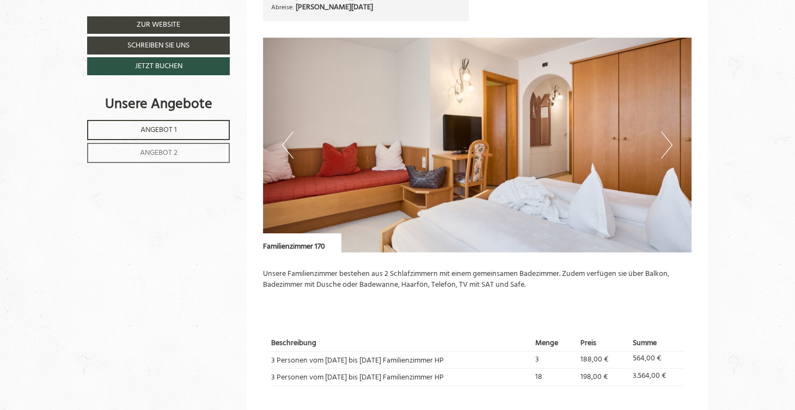
scroll to position [687, 0]
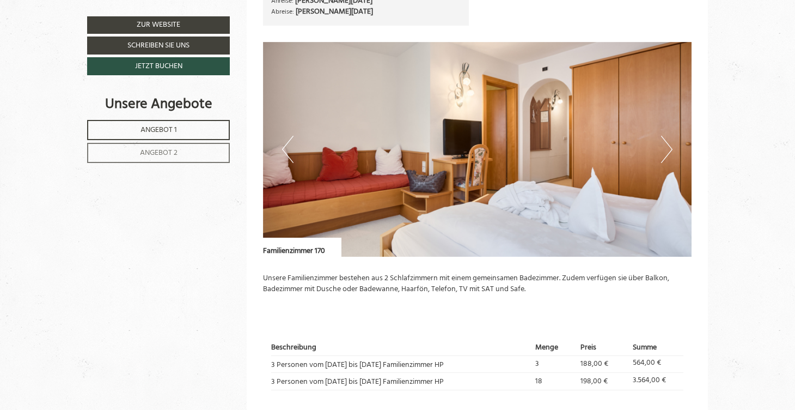
click at [663, 145] on button "Next" at bounding box center [666, 149] width 11 height 27
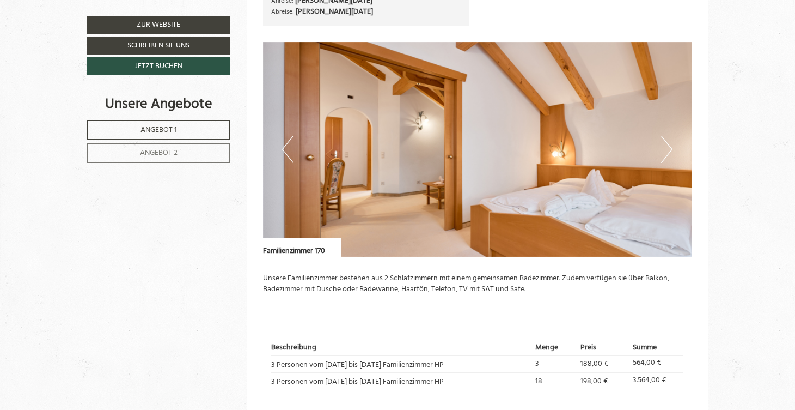
scroll to position [0, 0]
click at [663, 145] on button "Next" at bounding box center [666, 149] width 11 height 27
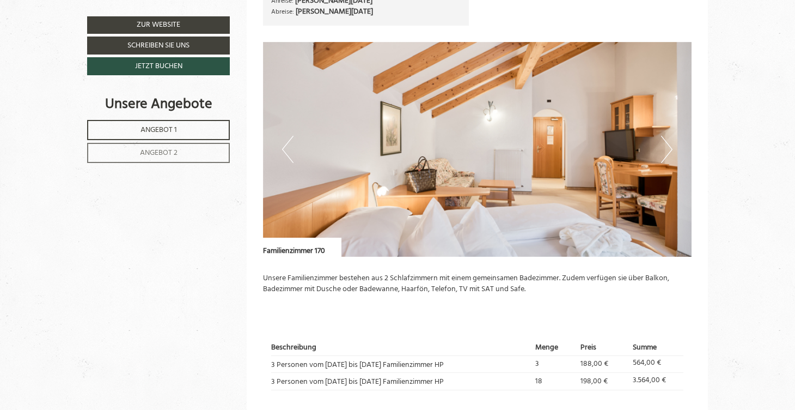
click at [663, 145] on button "Next" at bounding box center [666, 149] width 11 height 27
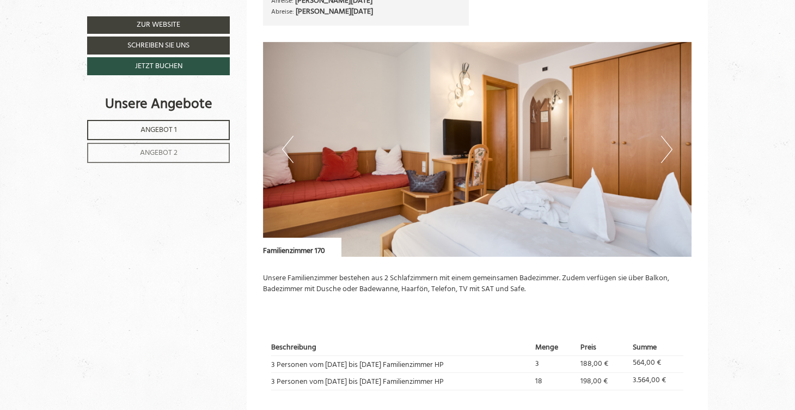
click at [663, 145] on button "Next" at bounding box center [666, 149] width 11 height 27
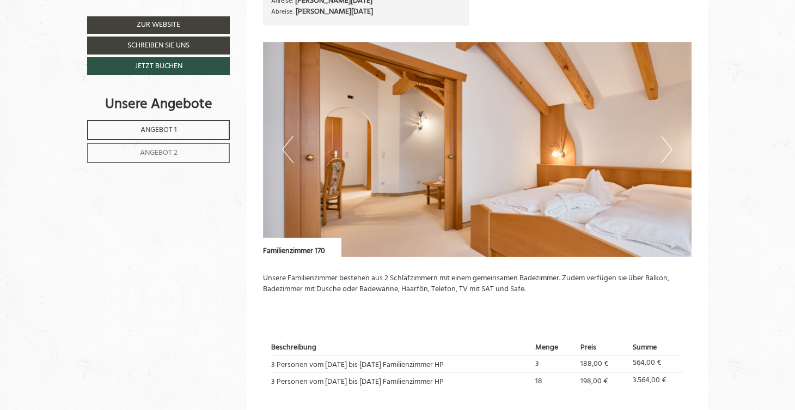
click at [663, 145] on button "Next" at bounding box center [666, 149] width 11 height 27
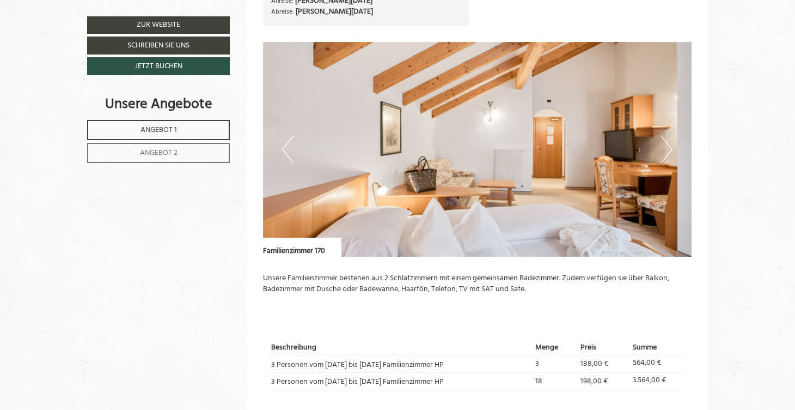
click at [663, 145] on button "Next" at bounding box center [666, 149] width 11 height 27
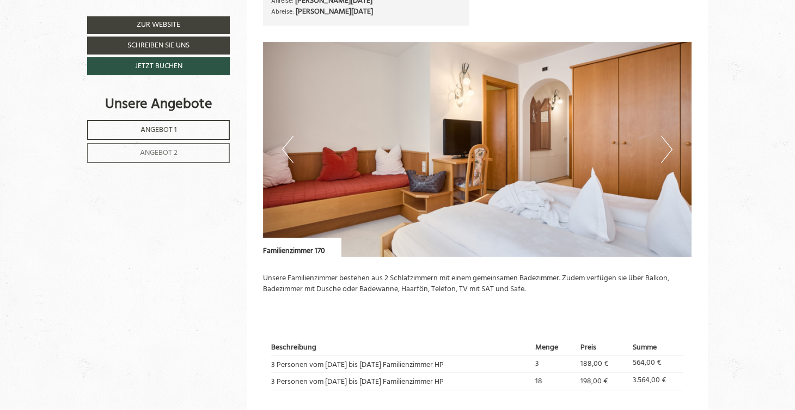
click at [663, 146] on button "Next" at bounding box center [666, 149] width 11 height 27
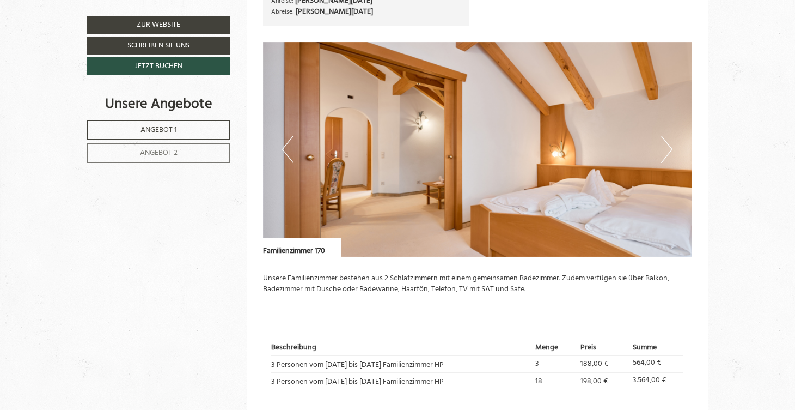
click at [663, 147] on button "Next" at bounding box center [666, 149] width 11 height 27
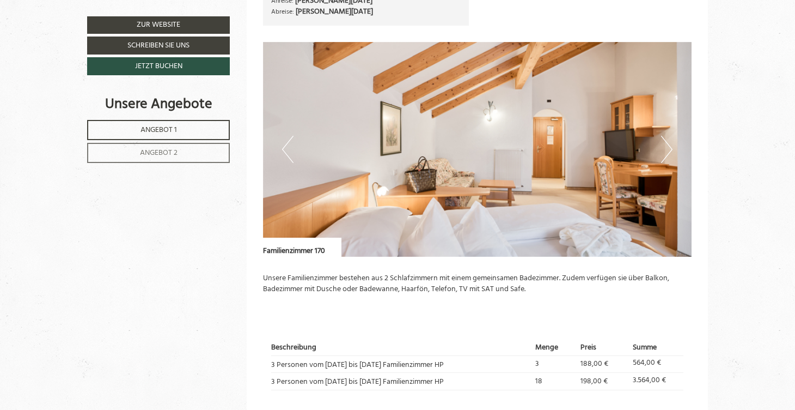
click at [663, 147] on button "Next" at bounding box center [666, 149] width 11 height 27
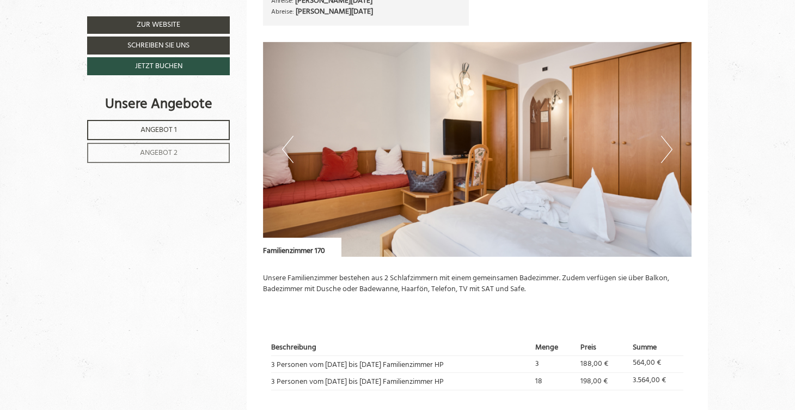
click at [663, 147] on button "Next" at bounding box center [666, 149] width 11 height 27
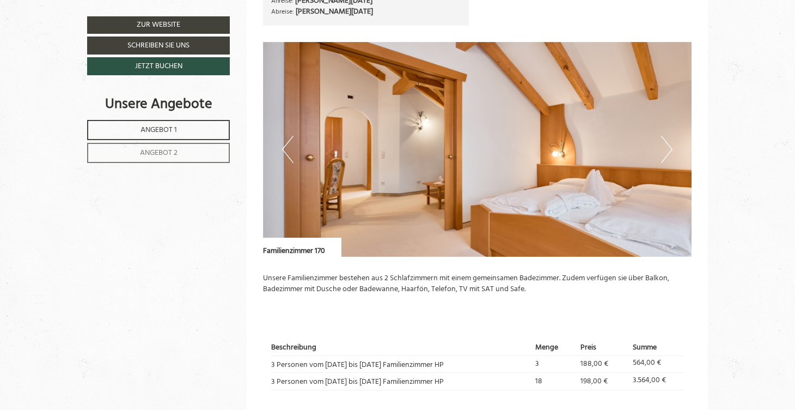
click at [664, 147] on button "Next" at bounding box center [666, 149] width 11 height 27
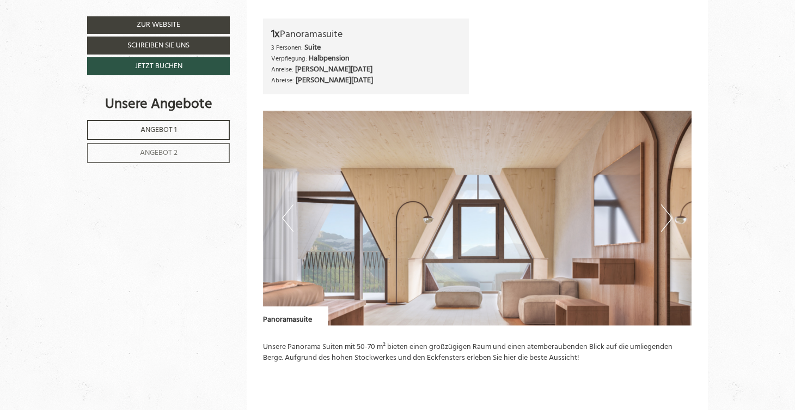
scroll to position [1259, 0]
click at [665, 204] on button "Next" at bounding box center [666, 217] width 11 height 27
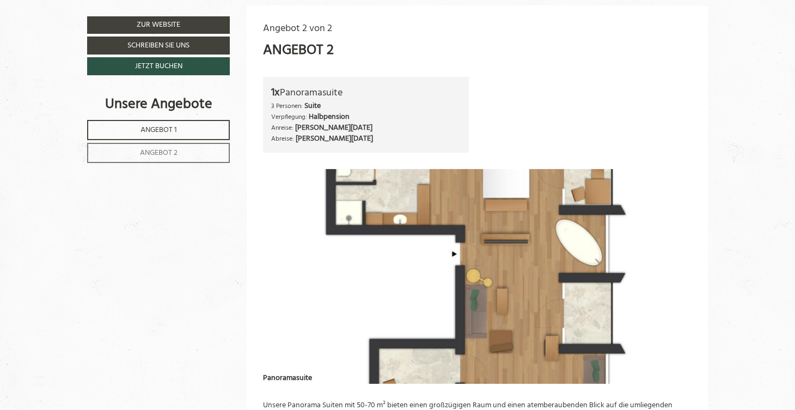
scroll to position [1197, 0]
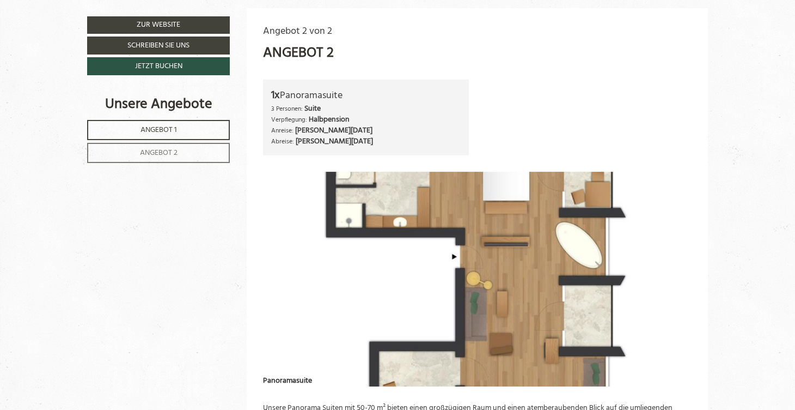
click at [451, 190] on img at bounding box center [477, 279] width 429 height 215
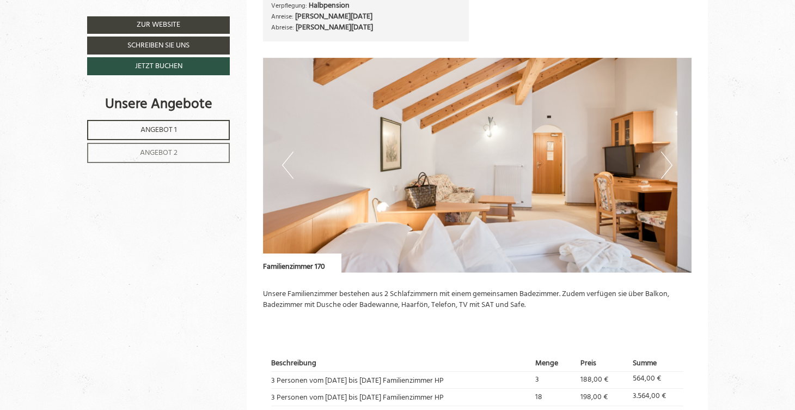
scroll to position [658, 0]
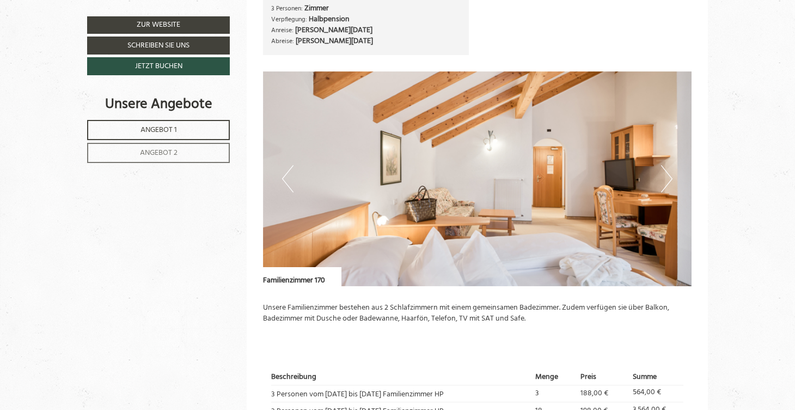
click at [670, 172] on button "Next" at bounding box center [666, 178] width 11 height 27
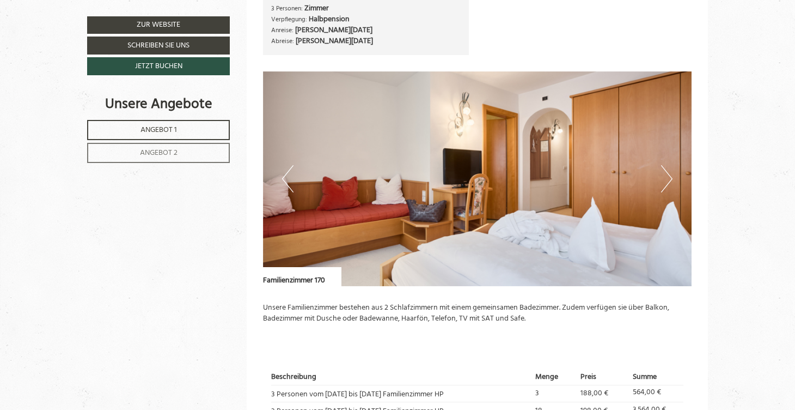
click at [670, 172] on button "Next" at bounding box center [666, 178] width 11 height 27
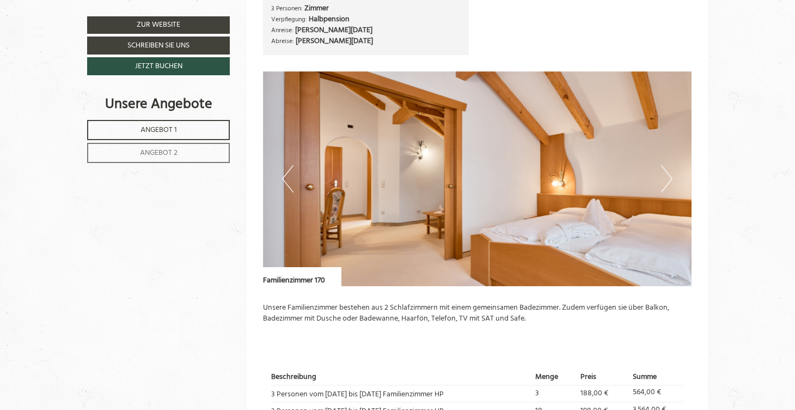
click at [670, 172] on button "Next" at bounding box center [666, 178] width 11 height 27
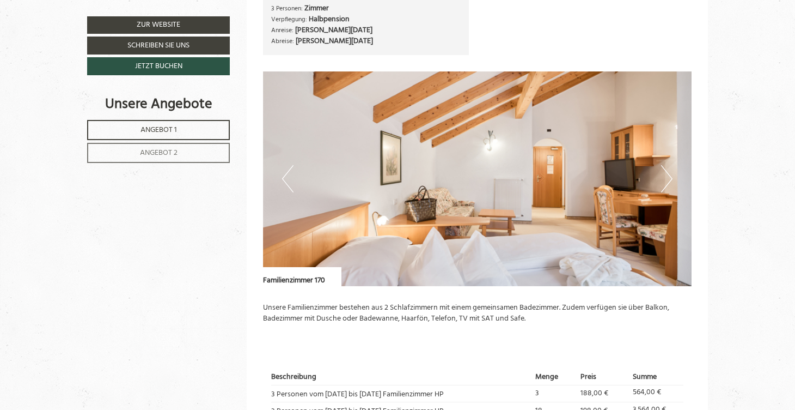
click at [670, 172] on button "Next" at bounding box center [666, 178] width 11 height 27
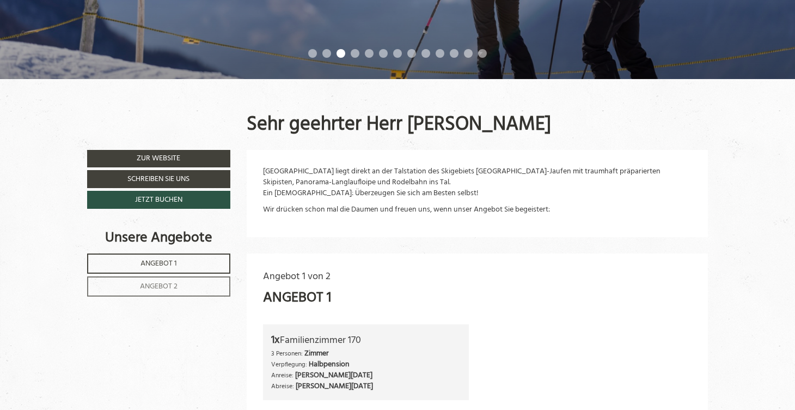
scroll to position [311, 0]
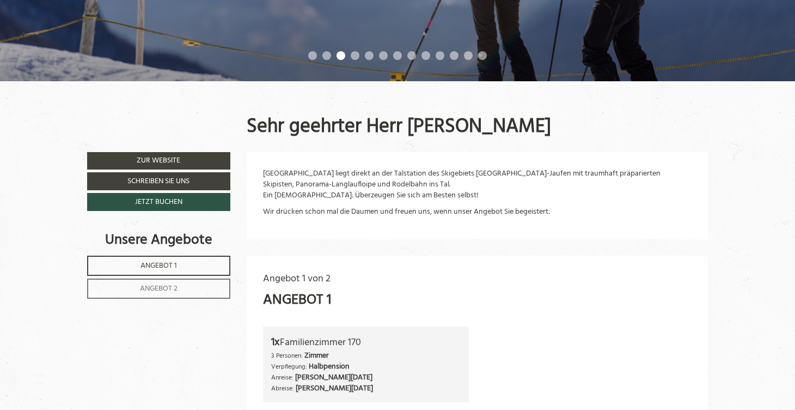
click at [167, 153] on link "Zur Website" at bounding box center [158, 160] width 143 height 17
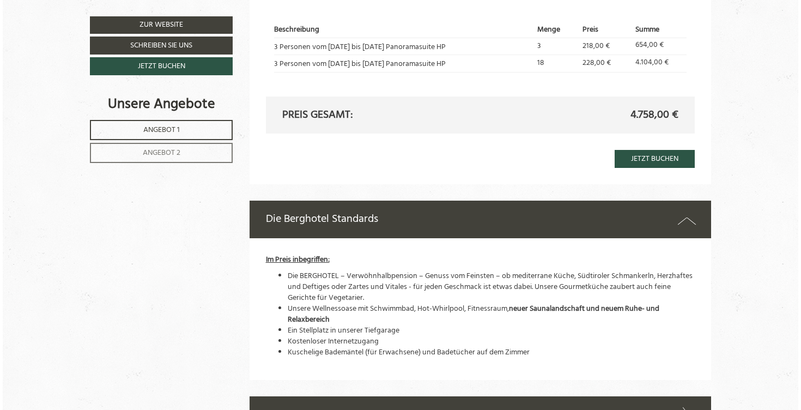
scroll to position [1625, 0]
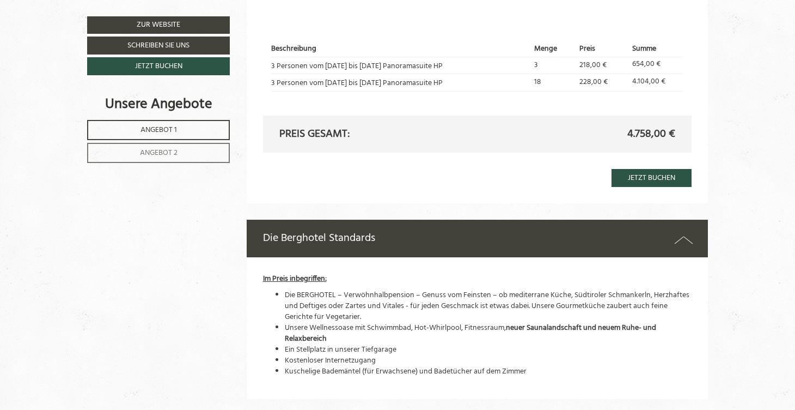
click at [654, 169] on link "Jetzt buchen" at bounding box center [652, 178] width 80 height 18
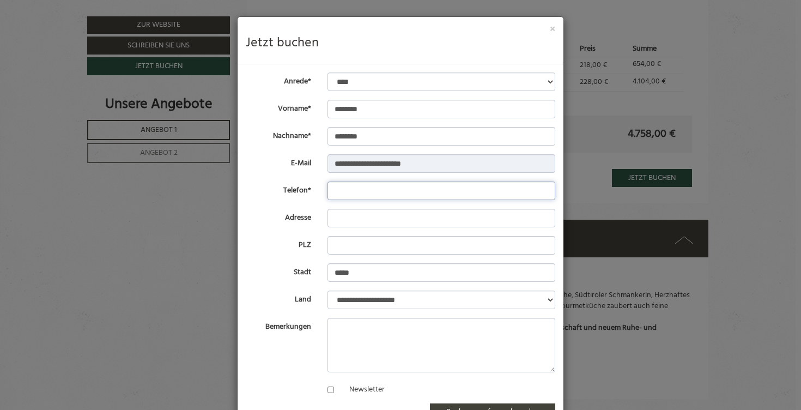
type input "*"
type input "**********"
type input "*"
type input "**********"
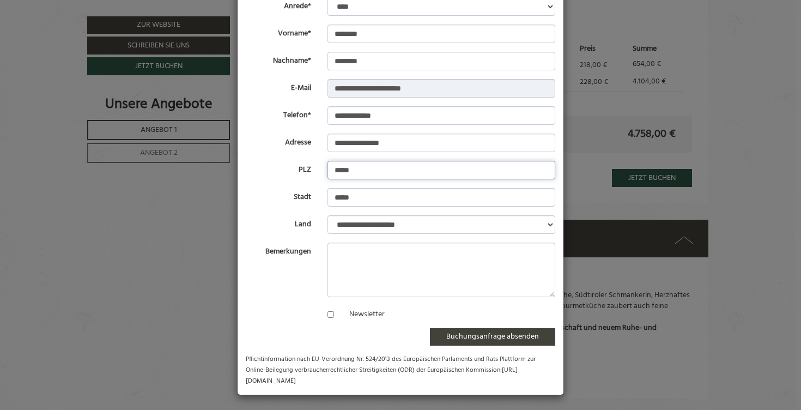
scroll to position [75, 0]
type input "*****"
click at [507, 339] on button "Buchungsanfrage absenden" at bounding box center [492, 336] width 125 height 17
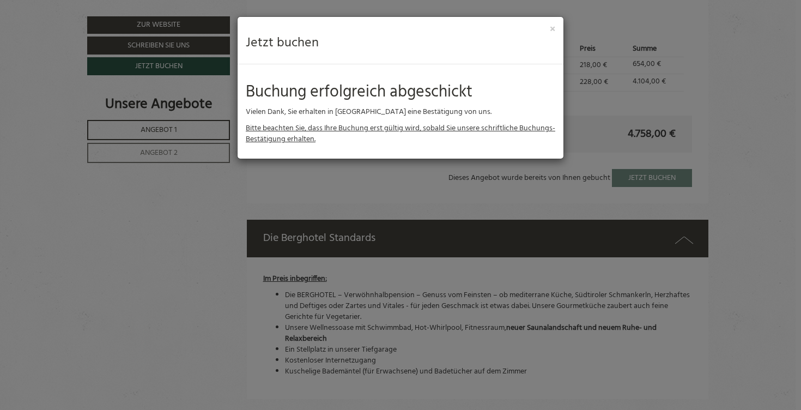
scroll to position [0, 0]
